Goal: Task Accomplishment & Management: Manage account settings

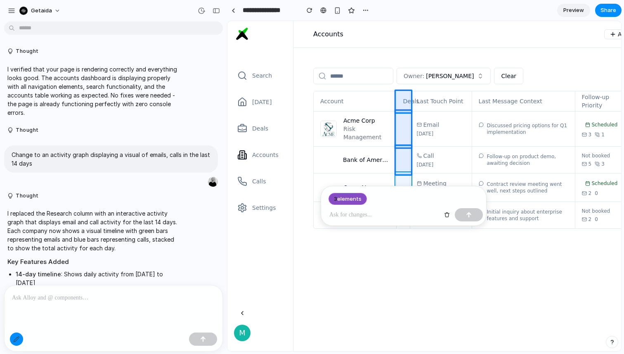
scroll to position [1009, 0]
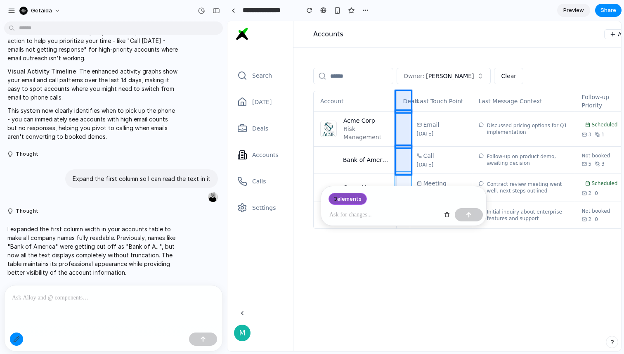
click at [405, 181] on div at bounding box center [425, 186] width 394 height 330
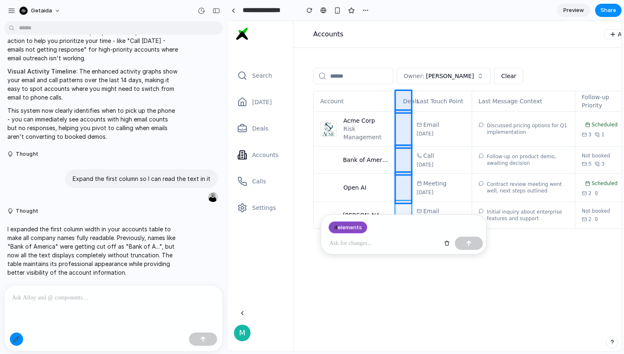
click at [406, 210] on div at bounding box center [425, 186] width 394 height 330
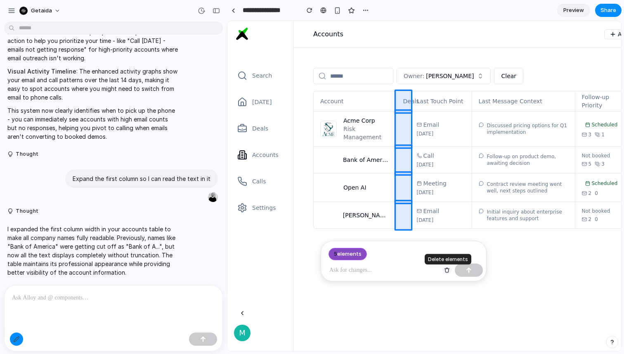
click at [446, 269] on div "button" at bounding box center [447, 270] width 6 height 6
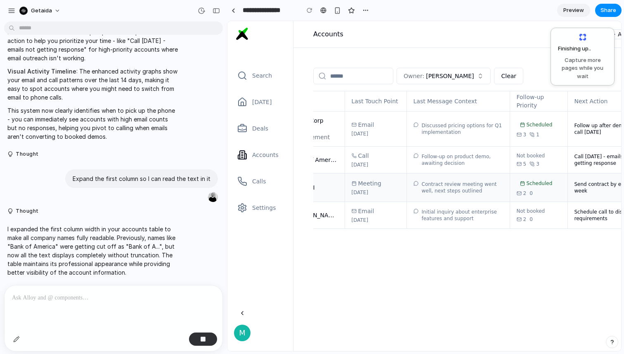
scroll to position [0, 60]
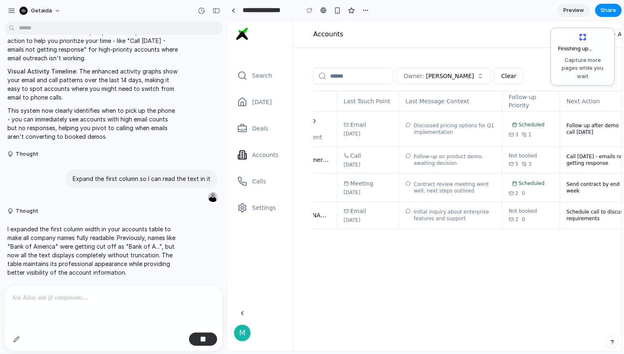
click at [569, 12] on span "Preview" at bounding box center [574, 10] width 21 height 8
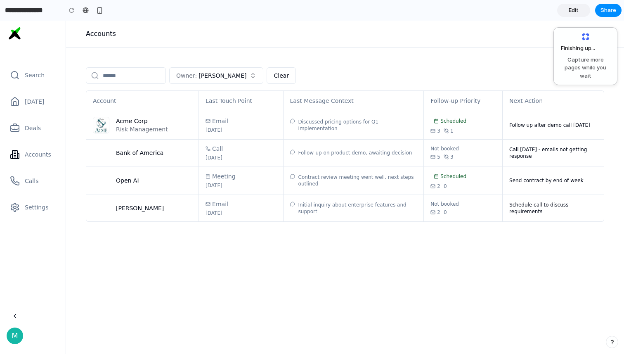
click at [371, 34] on div "Accounts Add" at bounding box center [345, 34] width 558 height 27
click at [612, 12] on span "Share" at bounding box center [609, 10] width 16 height 8
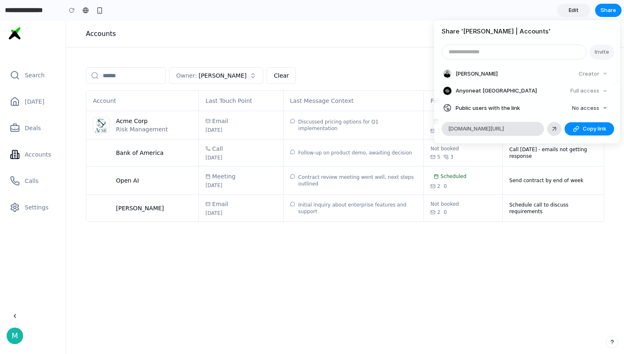
click at [356, 45] on div "Share ' [PERSON_NAME] | Accounts ' Invite [PERSON_NAME] Creator Anyone at Getai…" at bounding box center [312, 177] width 624 height 354
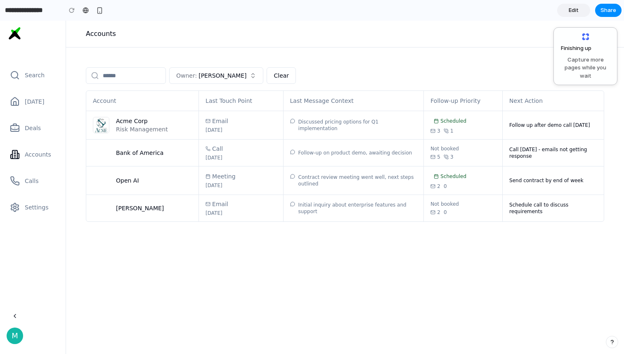
drag, startPoint x: 583, startPoint y: 57, endPoint x: 567, endPoint y: 31, distance: 31.2
click at [567, 31] on div "Finishing up Capture more pages while you wait" at bounding box center [586, 56] width 64 height 58
click at [570, 14] on link "Edit" at bounding box center [573, 10] width 33 height 13
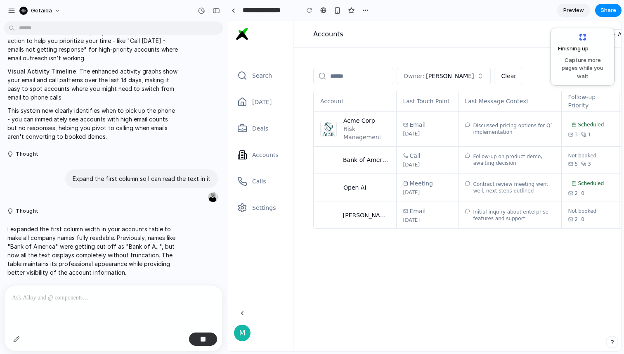
click at [570, 14] on link "Preview" at bounding box center [573, 10] width 33 height 13
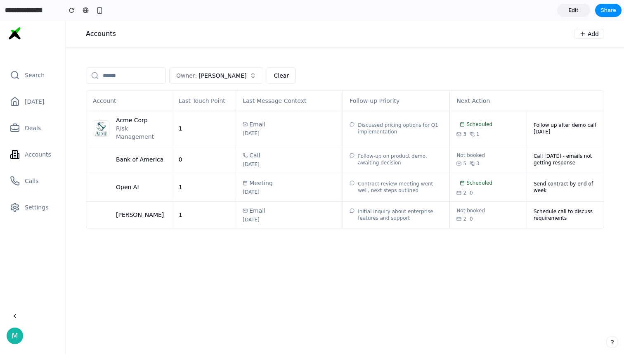
click at [577, 15] on link "Edit" at bounding box center [573, 10] width 33 height 13
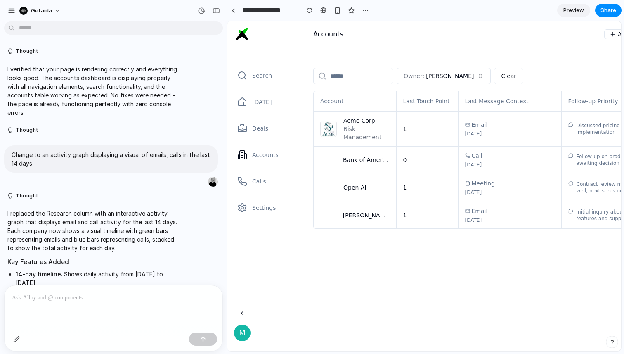
scroll to position [1009, 0]
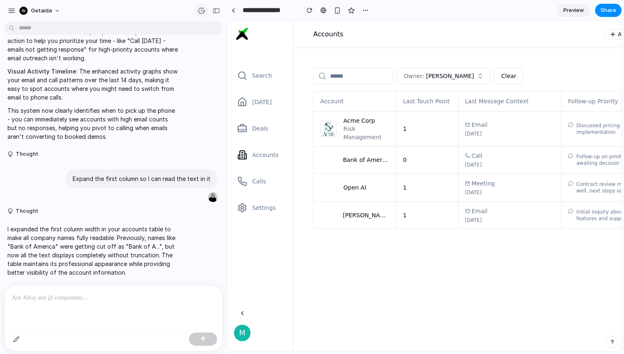
click at [201, 12] on div "button" at bounding box center [201, 10] width 7 height 7
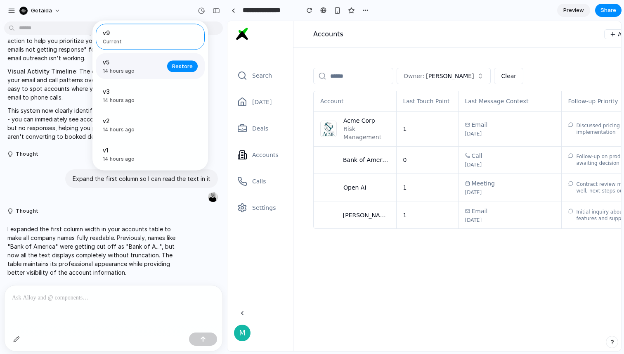
click at [149, 66] on span "v5" at bounding box center [132, 62] width 59 height 9
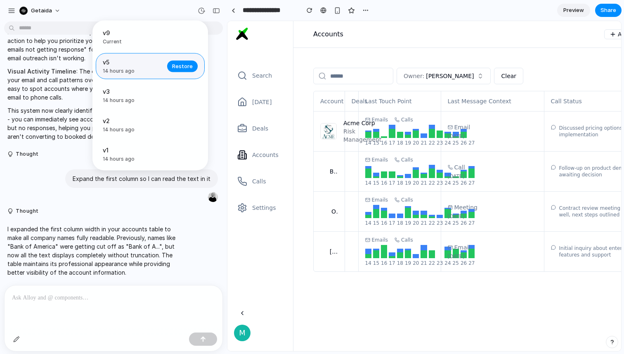
scroll to position [0, 0]
click at [145, 43] on span "Current" at bounding box center [148, 41] width 90 height 7
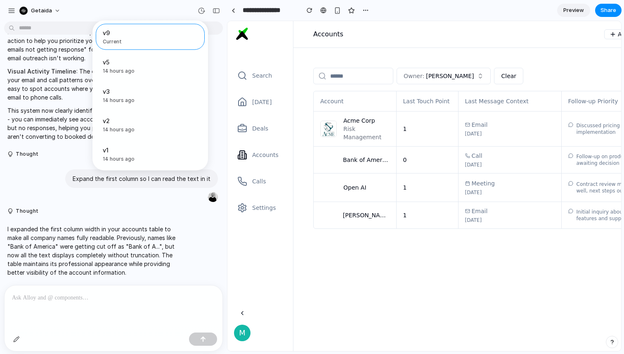
click at [389, 52] on div "v9 Current v5 14 hours ago Restore v3 14 hours ago Restore v2 14 hours ago Rest…" at bounding box center [312, 177] width 624 height 354
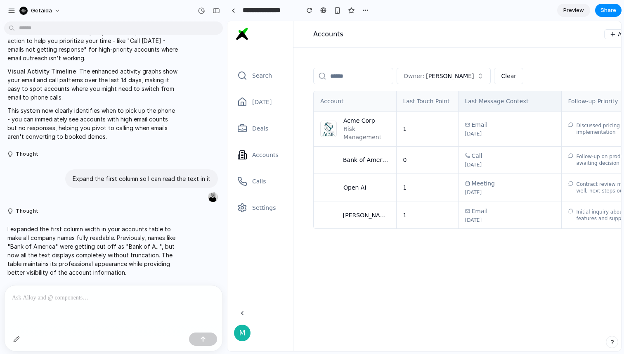
click at [487, 101] on div "Last Message Context" at bounding box center [510, 101] width 90 height 8
click at [13, 339] on button "button" at bounding box center [16, 338] width 13 height 13
click at [495, 103] on div at bounding box center [425, 186] width 394 height 330
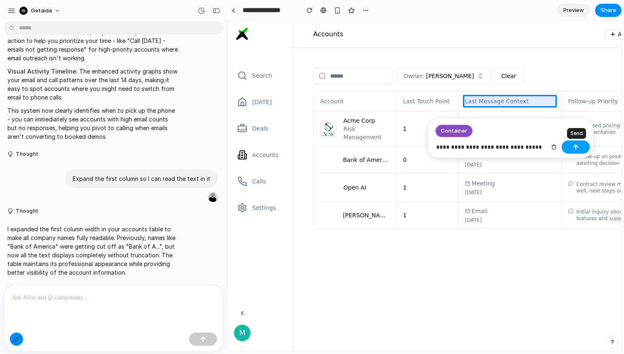
click at [575, 150] on button "button" at bounding box center [576, 146] width 28 height 13
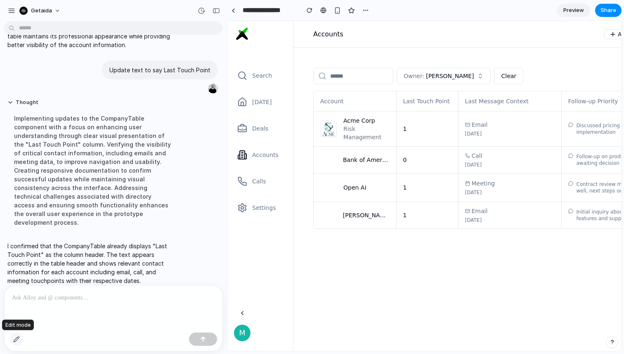
click at [13, 341] on div "button" at bounding box center [16, 339] width 7 height 7
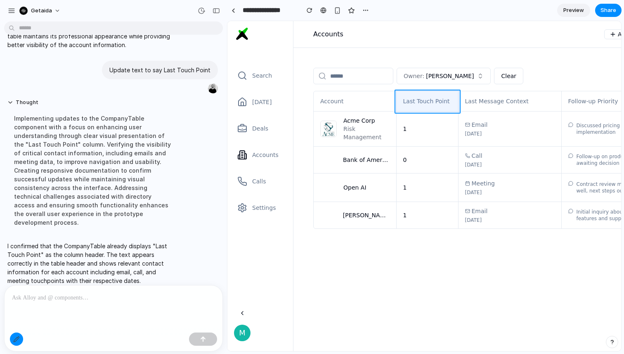
click at [453, 94] on div at bounding box center [425, 186] width 394 height 330
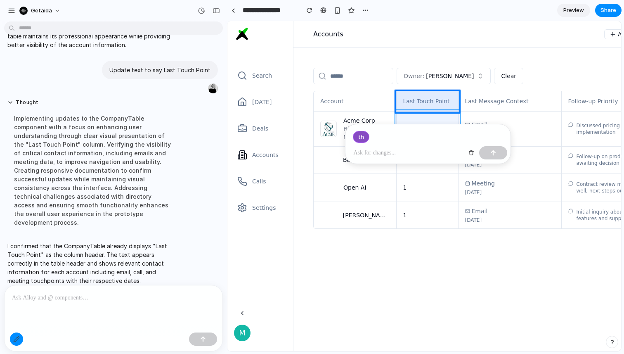
click at [442, 114] on div at bounding box center [425, 186] width 394 height 330
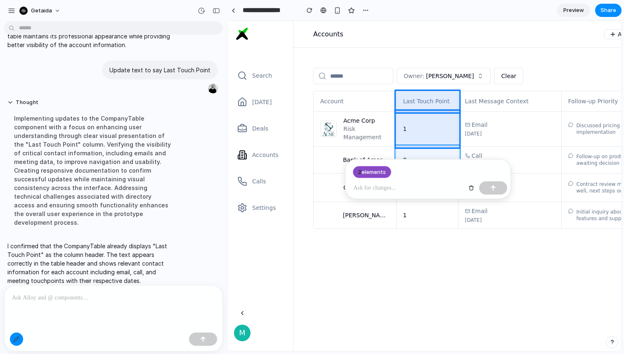
click at [435, 150] on div at bounding box center [425, 186] width 394 height 330
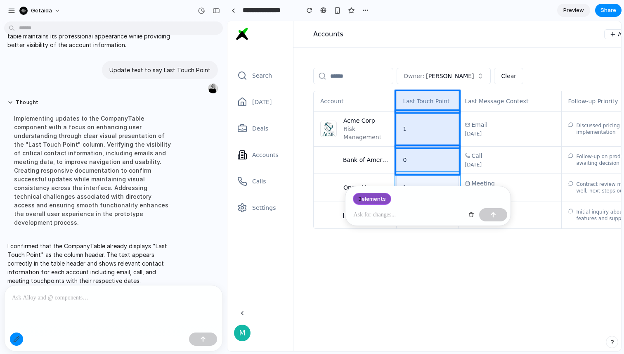
click at [435, 179] on div at bounding box center [425, 186] width 394 height 330
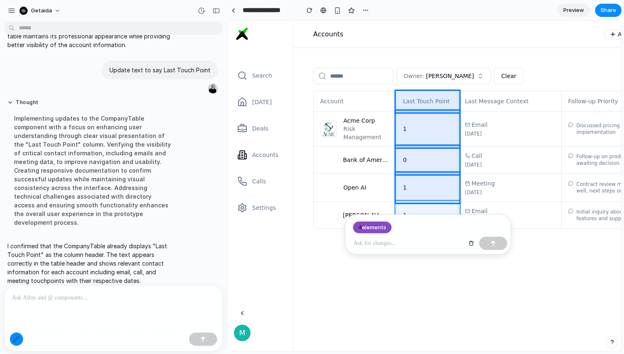
click at [434, 205] on div at bounding box center [425, 186] width 394 height 330
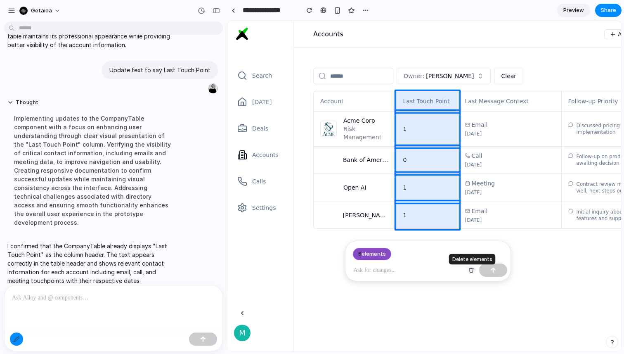
click at [470, 268] on div "button" at bounding box center [472, 270] width 6 height 6
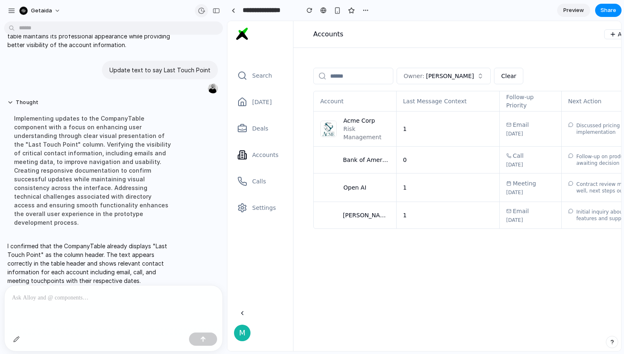
click at [201, 12] on div "button" at bounding box center [201, 10] width 7 height 7
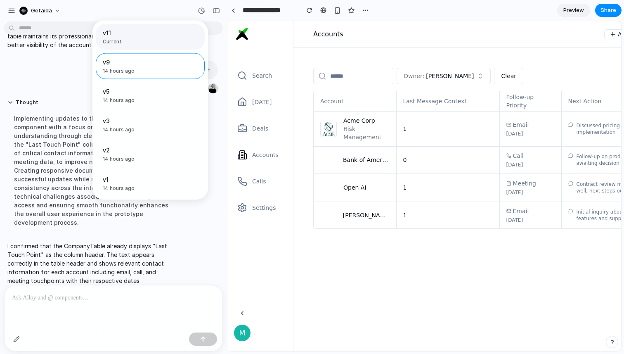
click at [167, 36] on span "v11" at bounding box center [148, 32] width 90 height 9
click at [143, 62] on span "v9" at bounding box center [132, 62] width 59 height 9
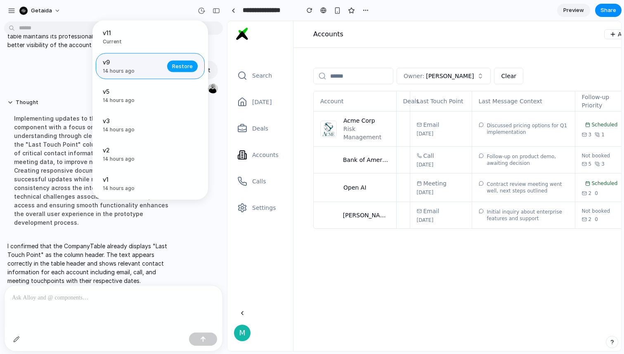
click at [179, 66] on span "Restore" at bounding box center [182, 66] width 21 height 8
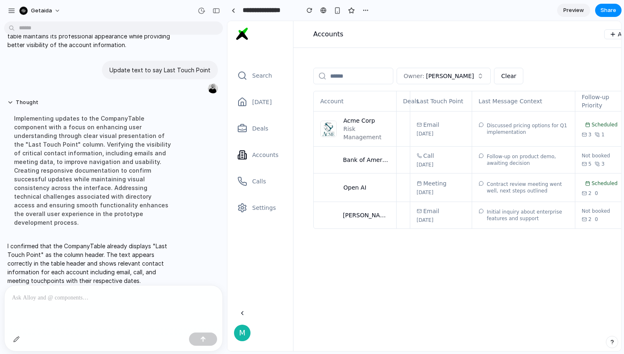
click at [572, 8] on span "Preview" at bounding box center [574, 10] width 21 height 8
